Goal: Register for event/course

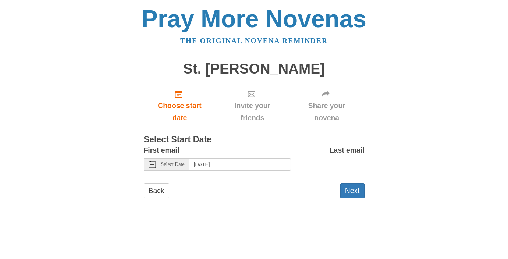
click at [152, 166] on use at bounding box center [152, 164] width 7 height 7
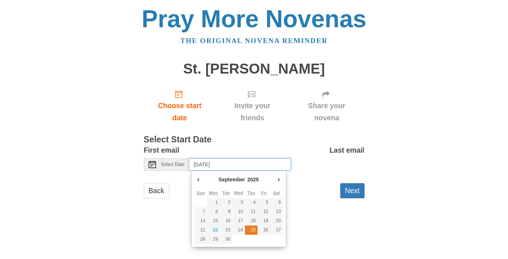
type input "Thursday, September 25th"
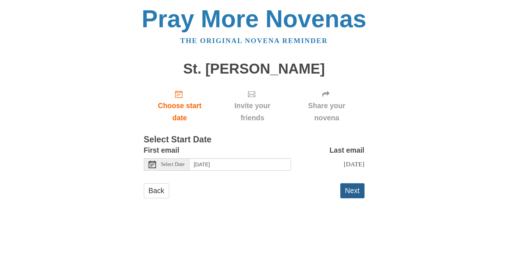
click at [350, 194] on button "Next" at bounding box center [353, 190] width 24 height 15
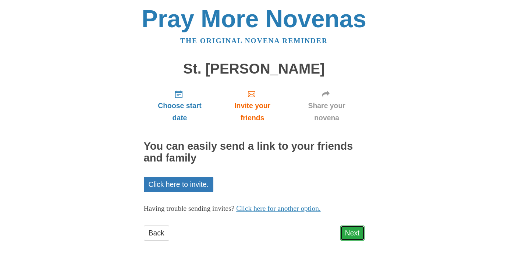
click at [345, 229] on link "Next" at bounding box center [353, 233] width 24 height 15
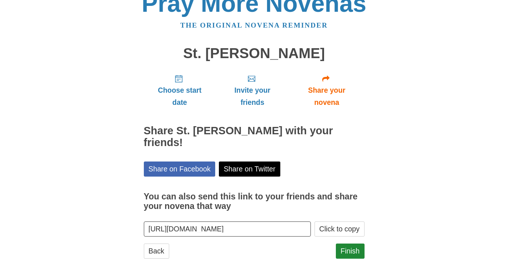
scroll to position [25, 0]
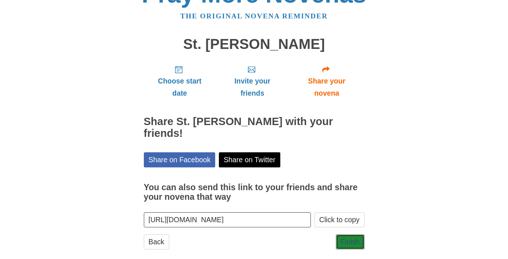
click at [345, 235] on link "Finish" at bounding box center [350, 242] width 29 height 15
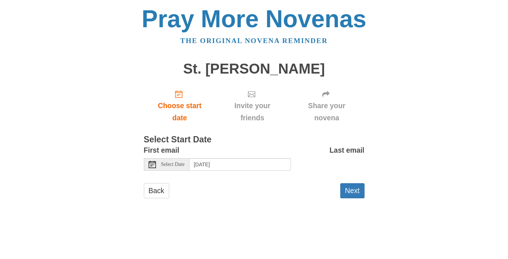
click at [155, 163] on icon at bounding box center [152, 164] width 7 height 7
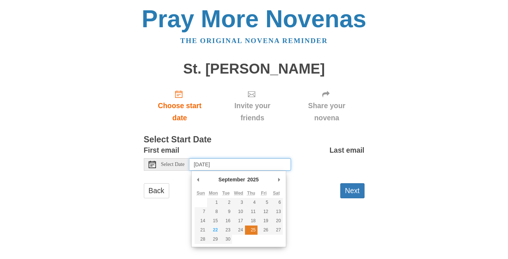
type input "Thursday, September 25th"
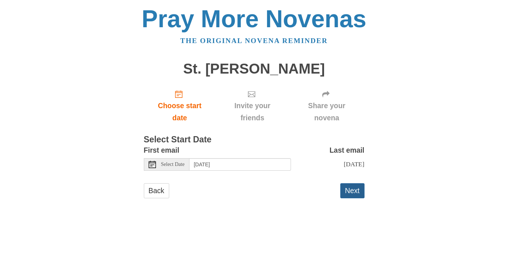
click at [352, 188] on button "Next" at bounding box center [353, 190] width 24 height 15
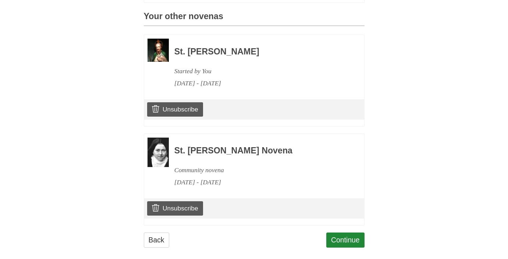
scroll to position [327, 0]
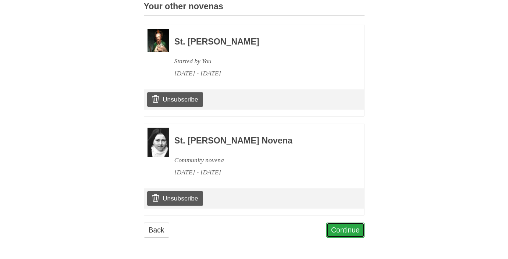
click at [341, 229] on link "Continue" at bounding box center [346, 230] width 38 height 15
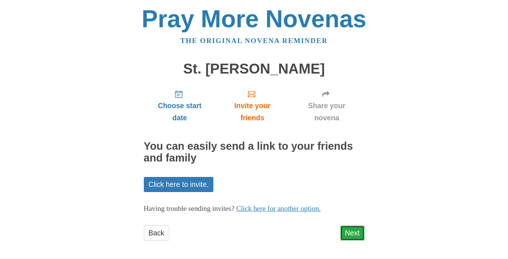
click at [358, 232] on link "Next" at bounding box center [353, 233] width 24 height 15
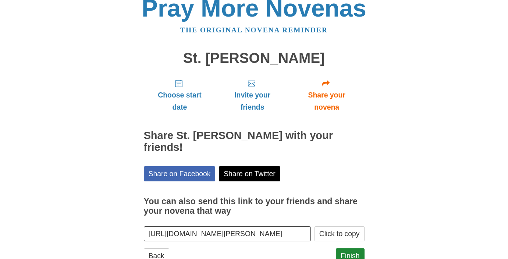
scroll to position [25, 0]
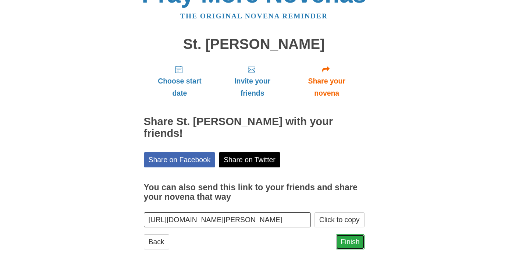
click at [356, 235] on link "Finish" at bounding box center [350, 242] width 29 height 15
